Goal: Task Accomplishment & Management: Complete application form

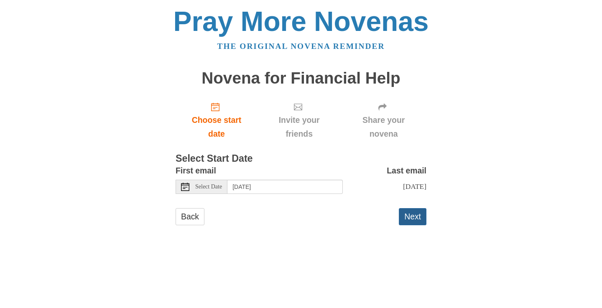
click at [412, 212] on button "Next" at bounding box center [413, 216] width 28 height 17
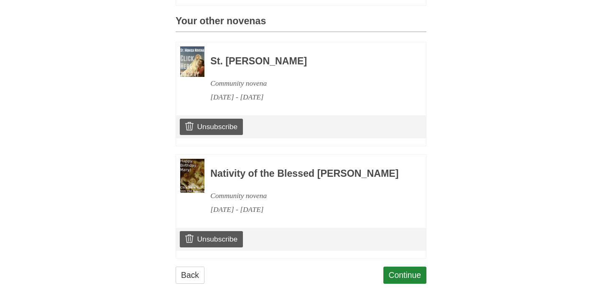
scroll to position [361, 0]
click at [406, 273] on link "Continue" at bounding box center [406, 275] width 44 height 17
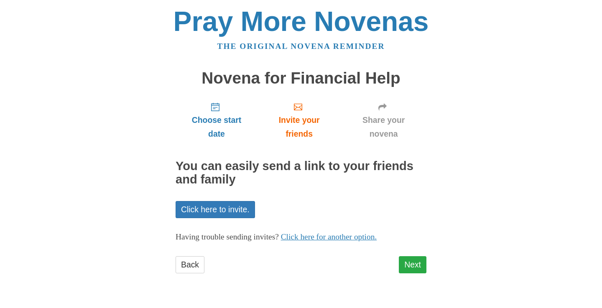
click at [411, 261] on link "Next" at bounding box center [413, 264] width 28 height 17
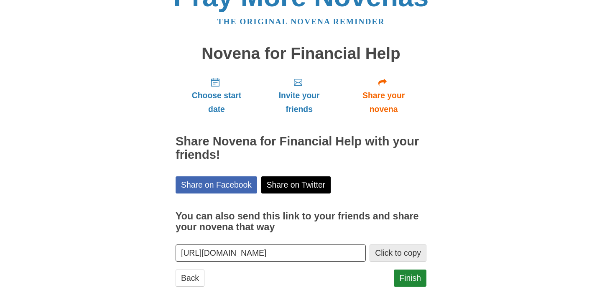
scroll to position [24, 0]
click at [410, 273] on link "Finish" at bounding box center [410, 278] width 33 height 17
